Goal: Transaction & Acquisition: Purchase product/service

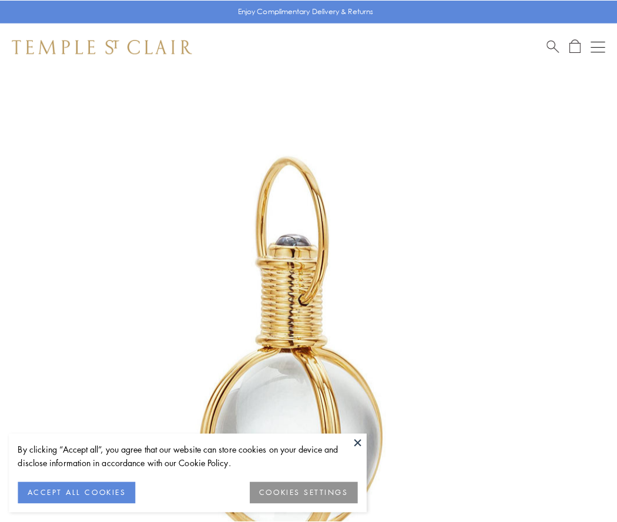
scroll to position [307, 0]
